Goal: Task Accomplishment & Management: Use online tool/utility

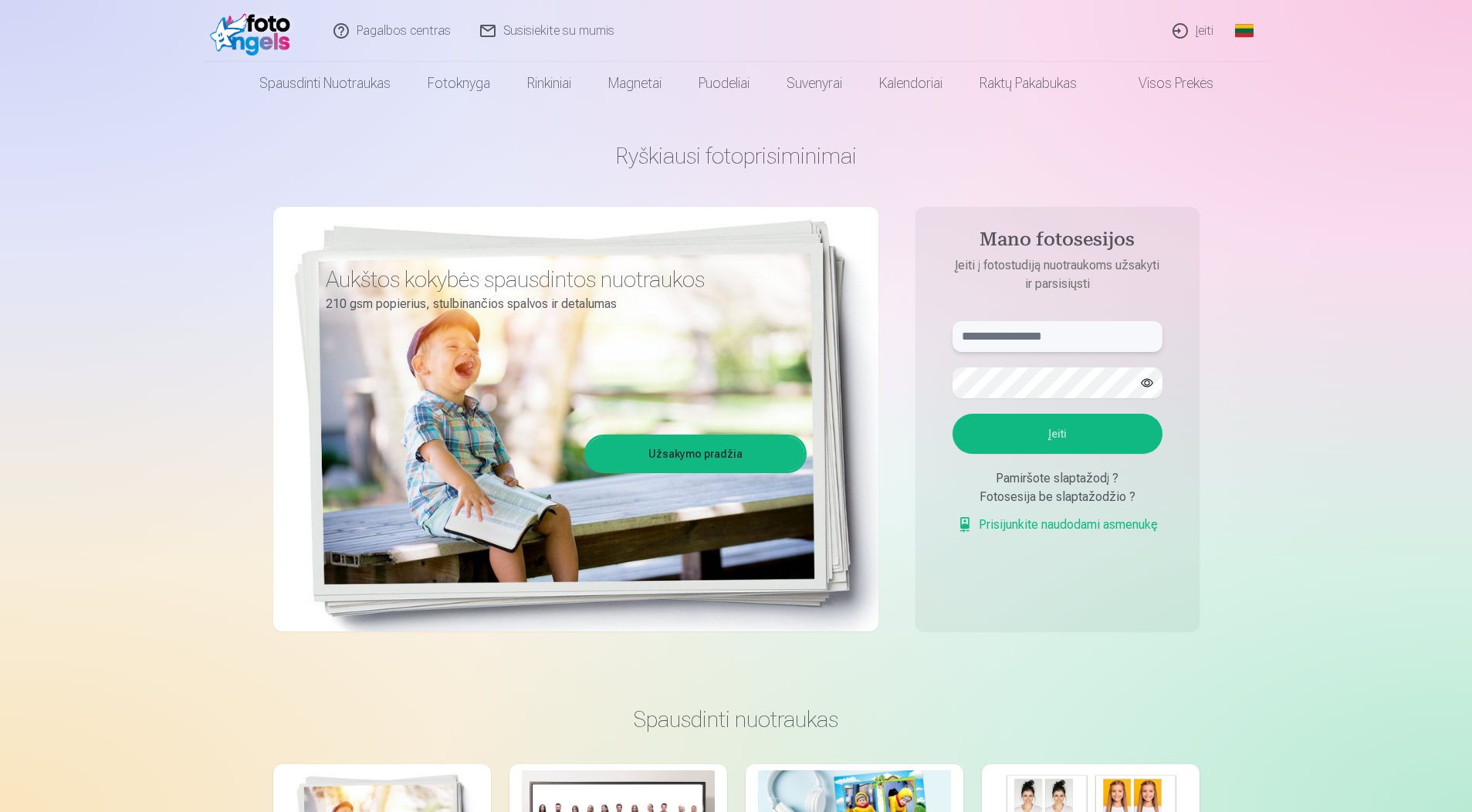
click at [1120, 330] on input "text" at bounding box center [1057, 336] width 210 height 31
click at [1196, 33] on link "Įeiti" at bounding box center [1194, 31] width 71 height 62
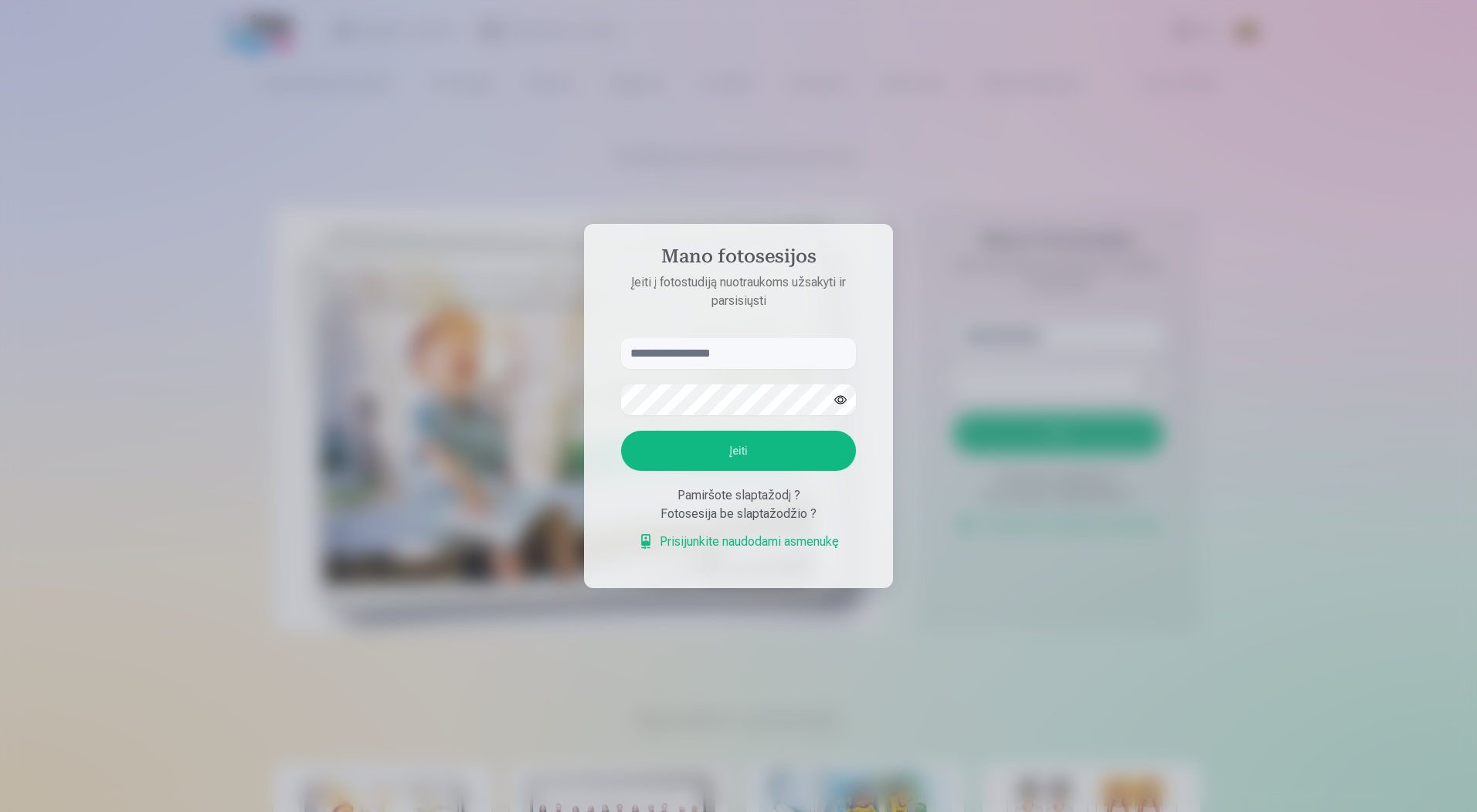
click at [770, 514] on div "Fotosesija be slaptažodžio ?" at bounding box center [738, 514] width 234 height 18
click at [772, 518] on div "Fotosesija be slaptažodžio ?" at bounding box center [738, 514] width 234 height 18
click at [753, 546] on link "Prisijunkite naudodami asmenukę" at bounding box center [738, 542] width 201 height 18
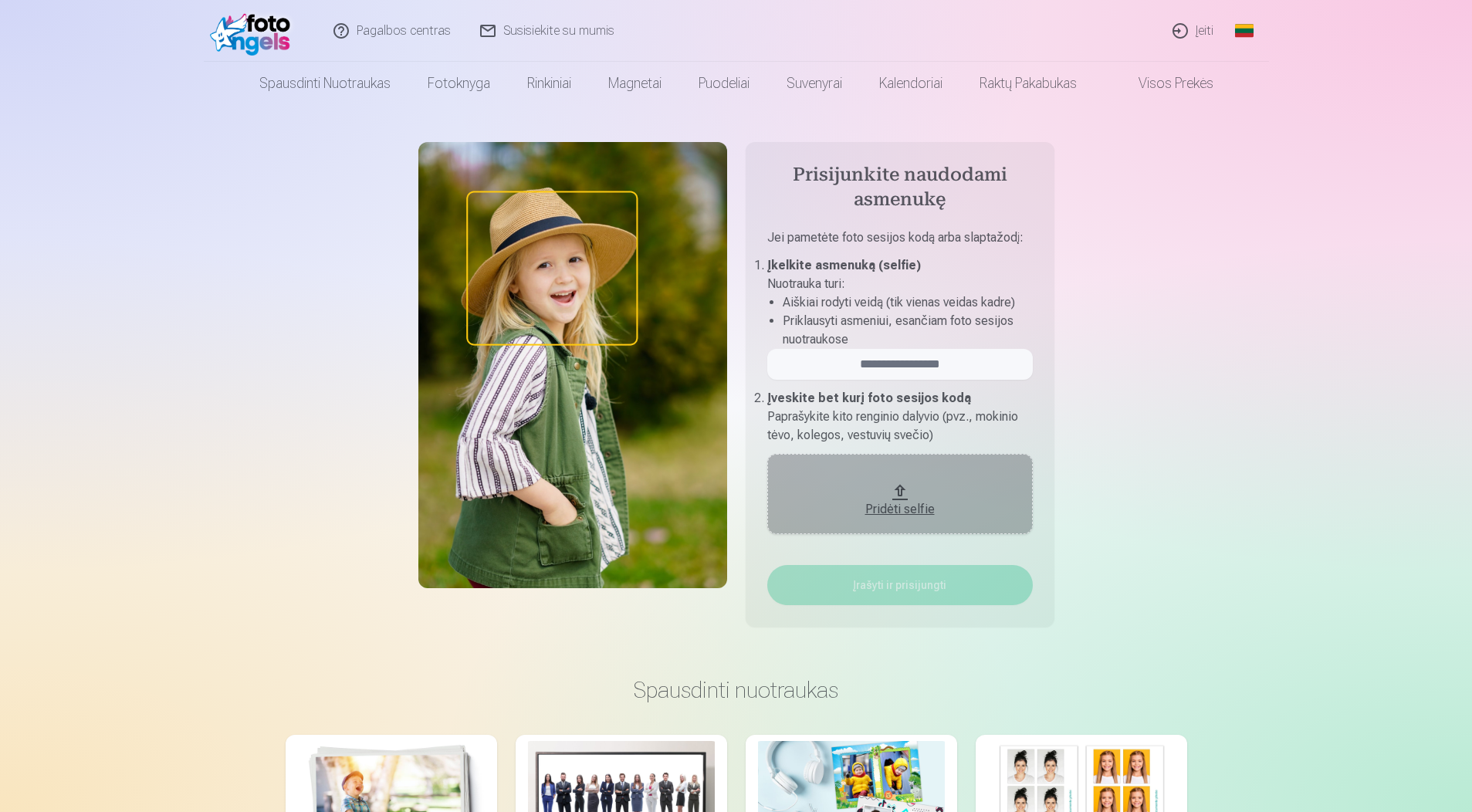
click at [914, 491] on div "Pridėti selfie" at bounding box center [899, 505] width 234 height 28
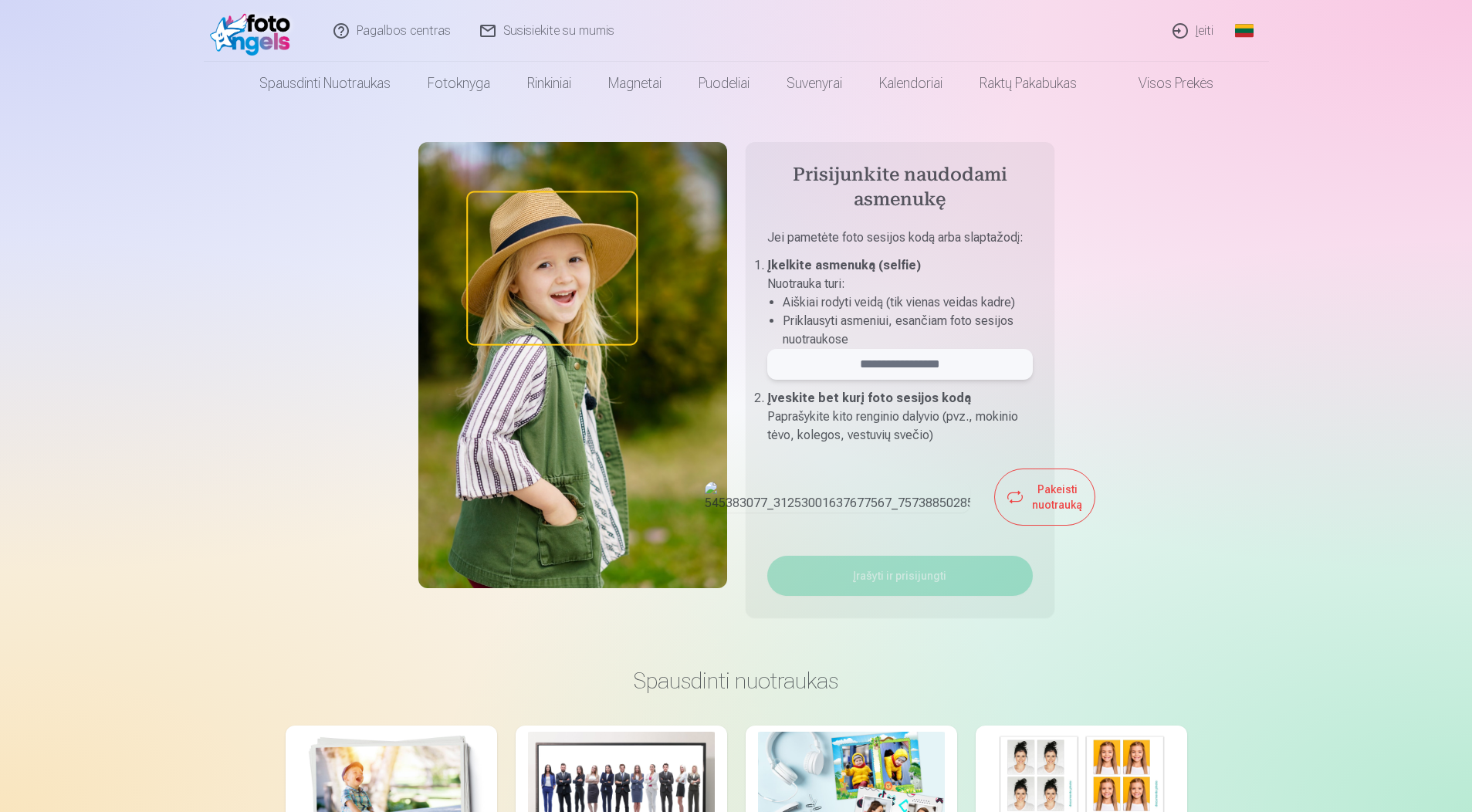
click at [904, 364] on input "email" at bounding box center [900, 364] width 265 height 31
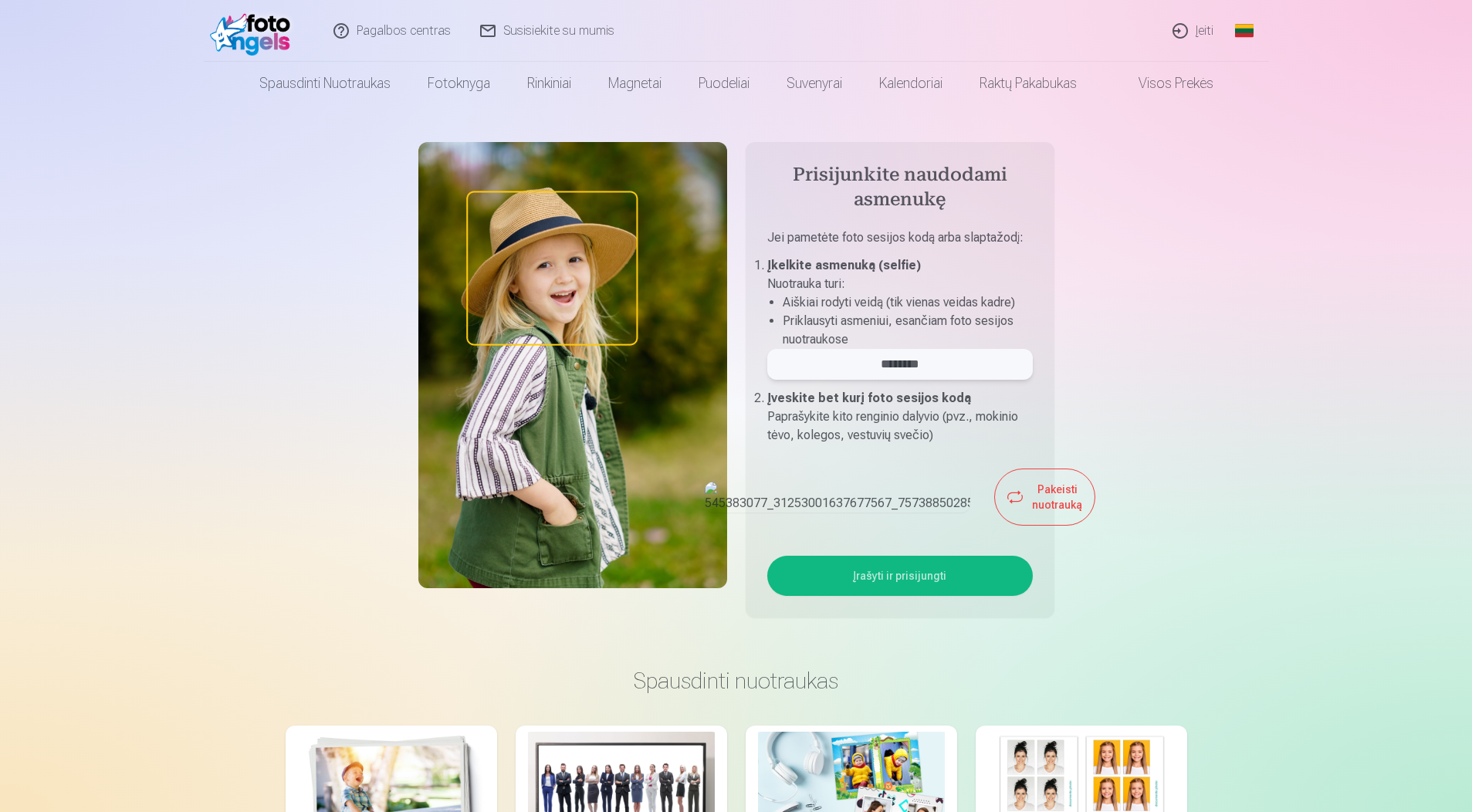
type input "********"
click at [910, 596] on button "Įrašyti ir prisijungti" at bounding box center [900, 576] width 265 height 40
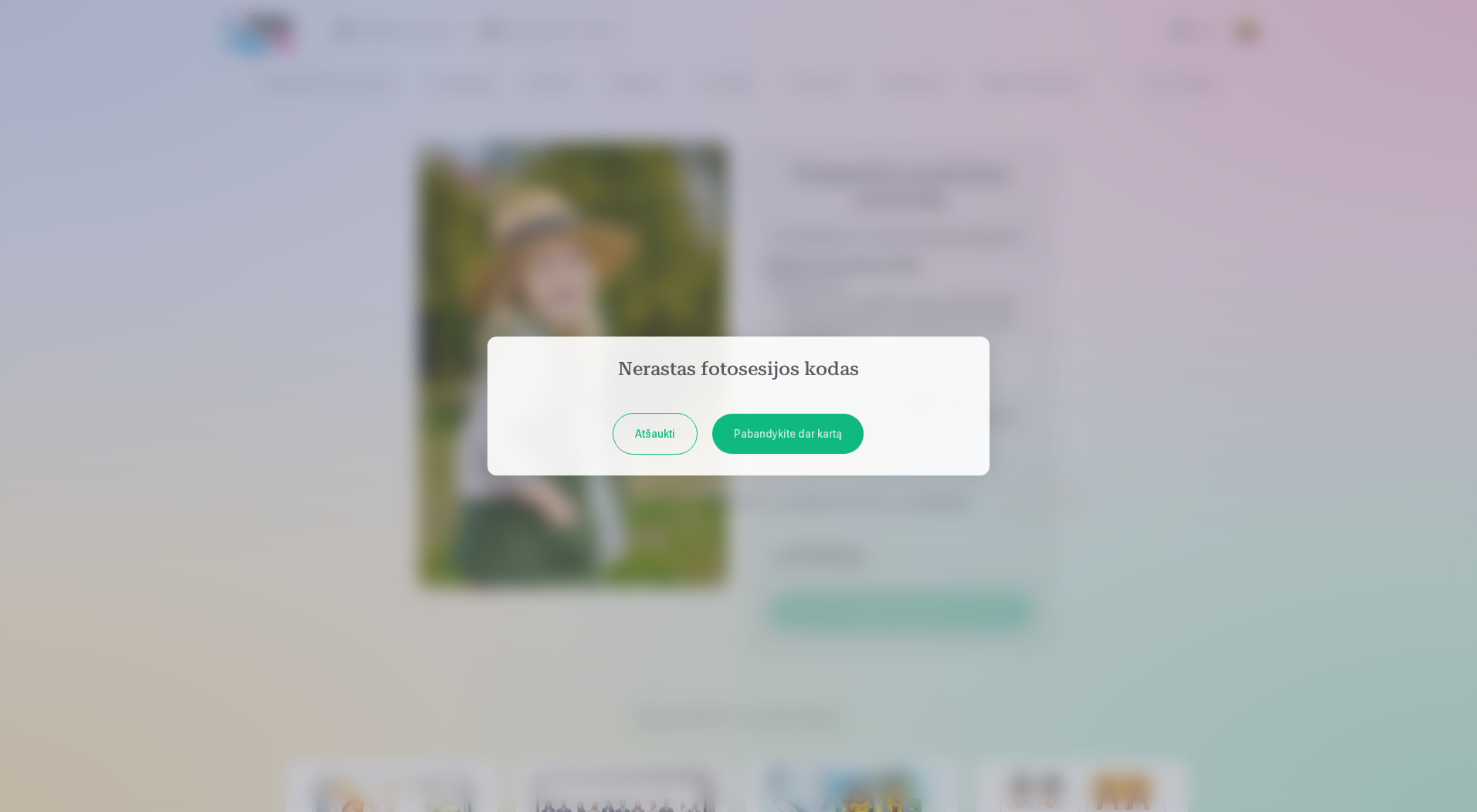
click at [807, 428] on button "Pabandykite dar kartą" at bounding box center [788, 434] width 151 height 40
